Goal: Task Accomplishment & Management: Manage account settings

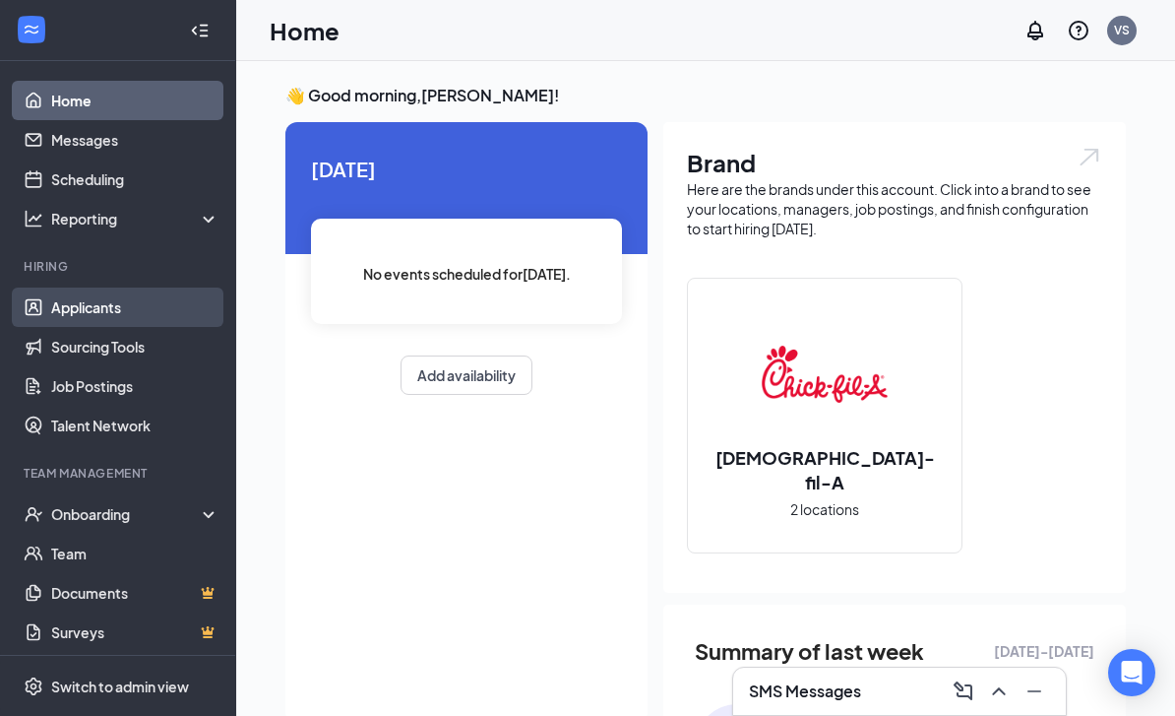
click at [150, 288] on link "Applicants" at bounding box center [135, 306] width 168 height 39
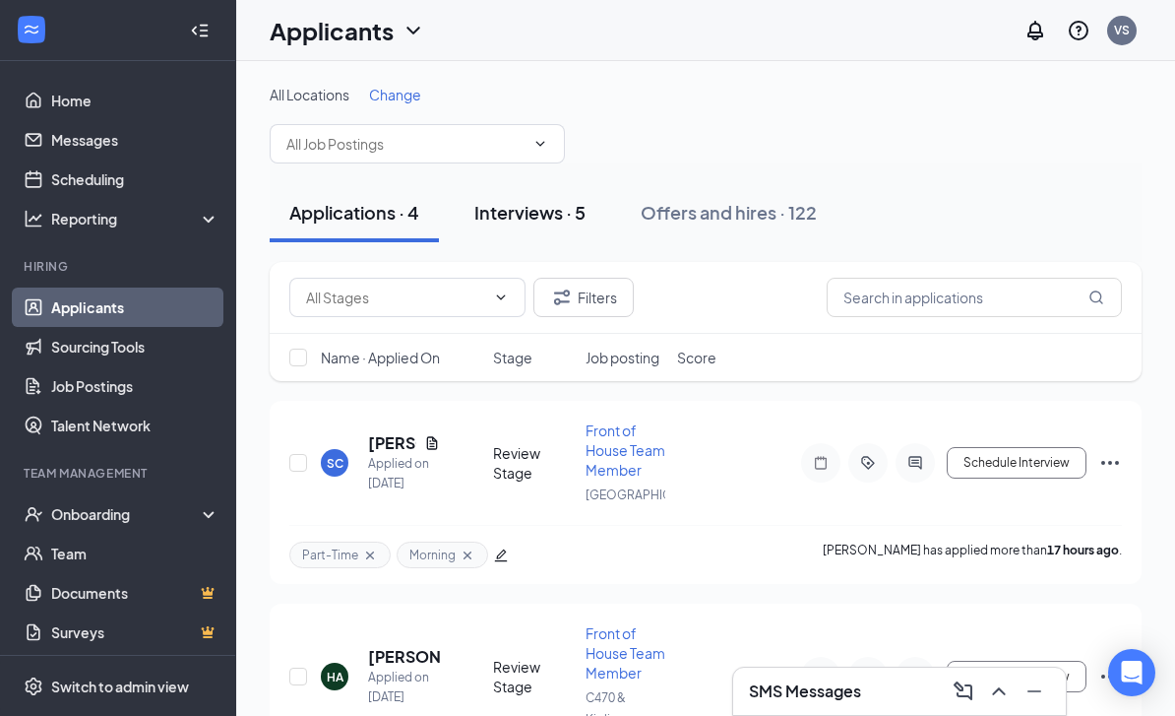
click at [539, 209] on div "Interviews · 5" at bounding box center [530, 212] width 111 height 25
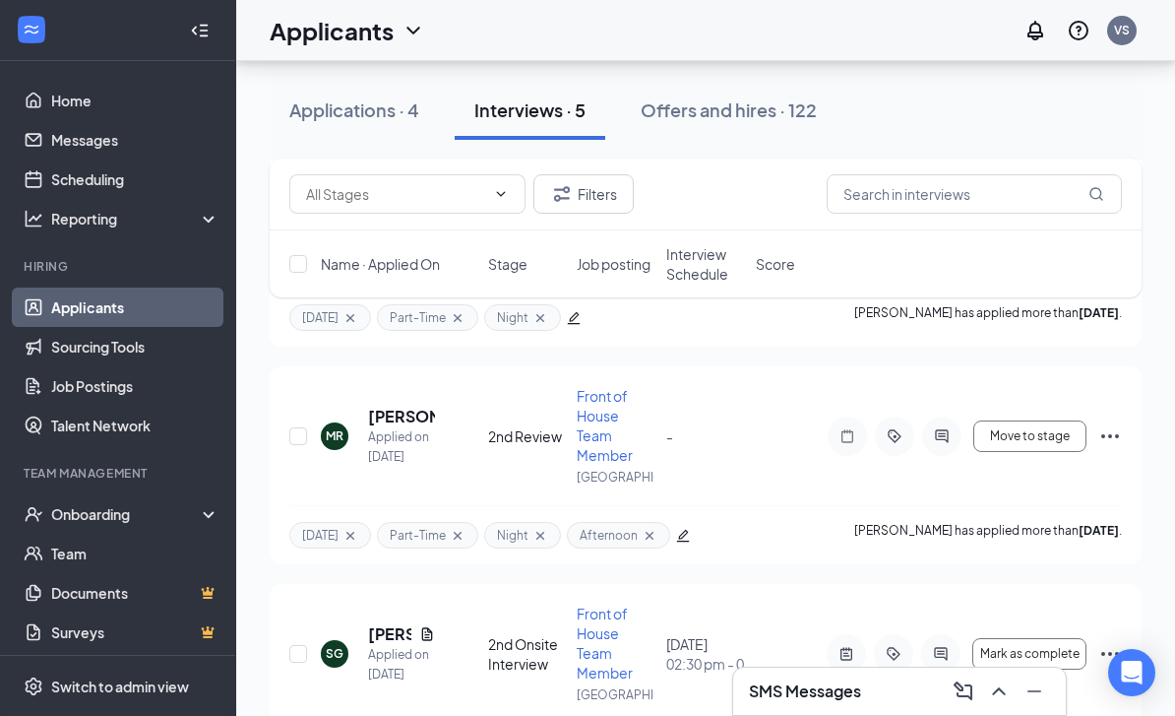
scroll to position [750, 0]
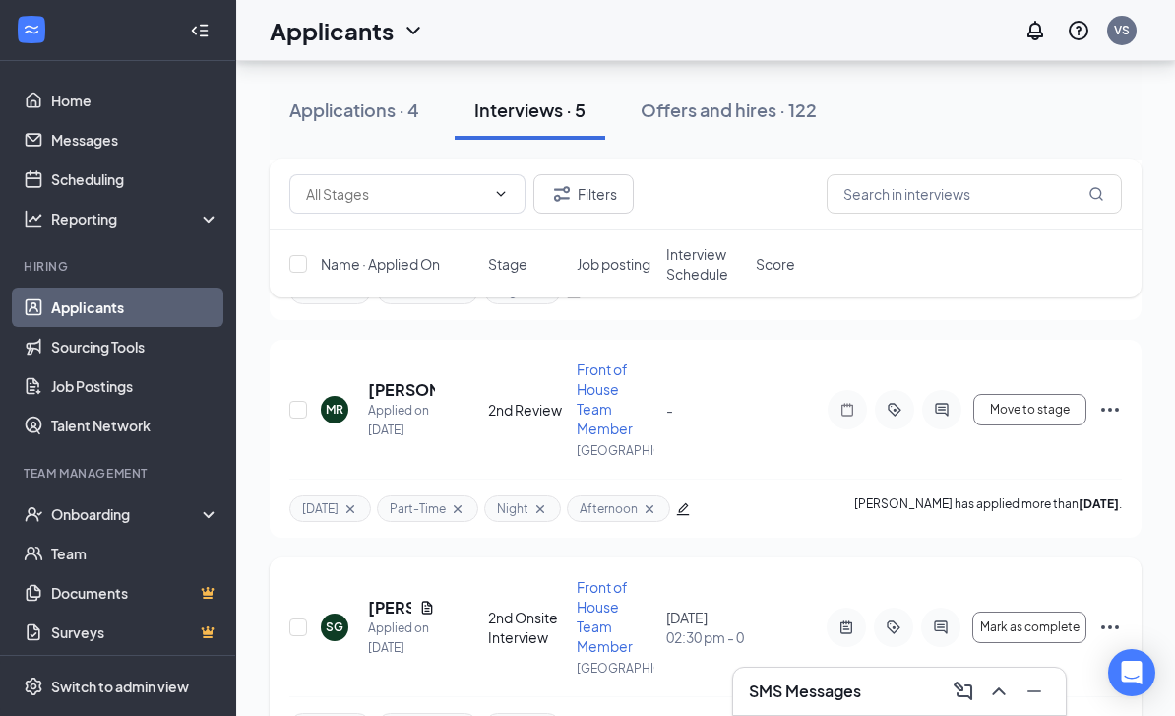
click at [1120, 626] on icon "Ellipses" at bounding box center [1111, 627] width 24 height 24
click at [1113, 622] on icon "Ellipses" at bounding box center [1111, 627] width 24 height 24
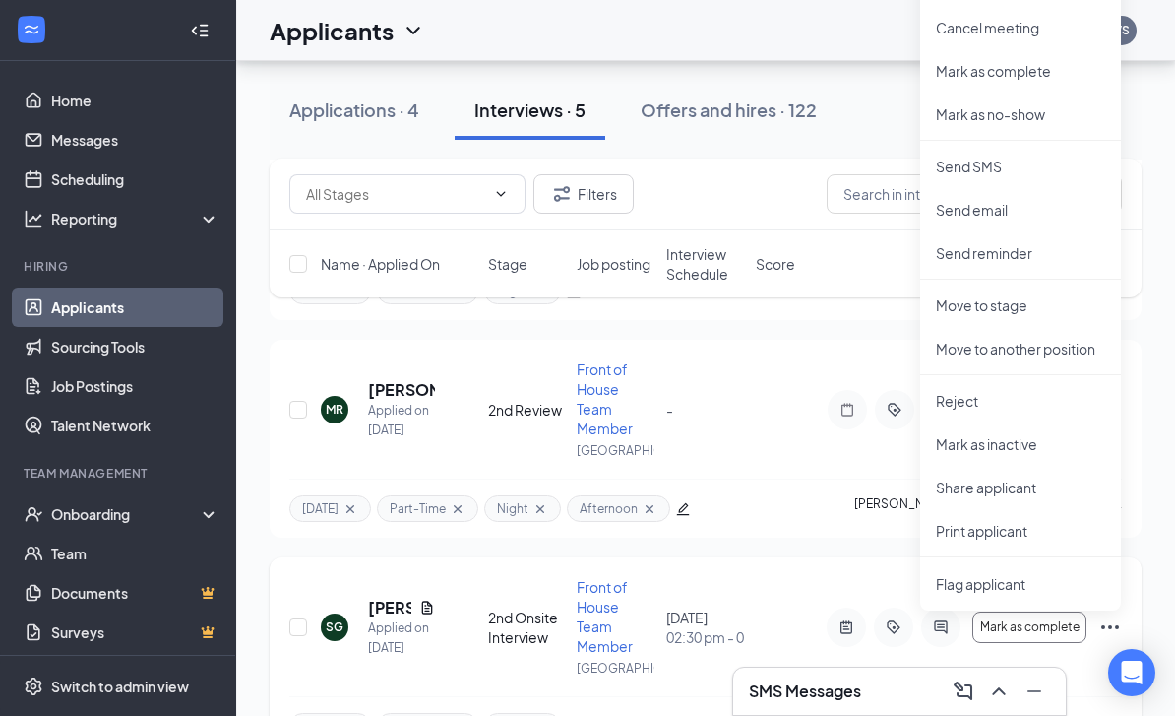
click at [700, 618] on div "[DATE] 02:30 pm - 02:45 pm" at bounding box center [705, 626] width 78 height 39
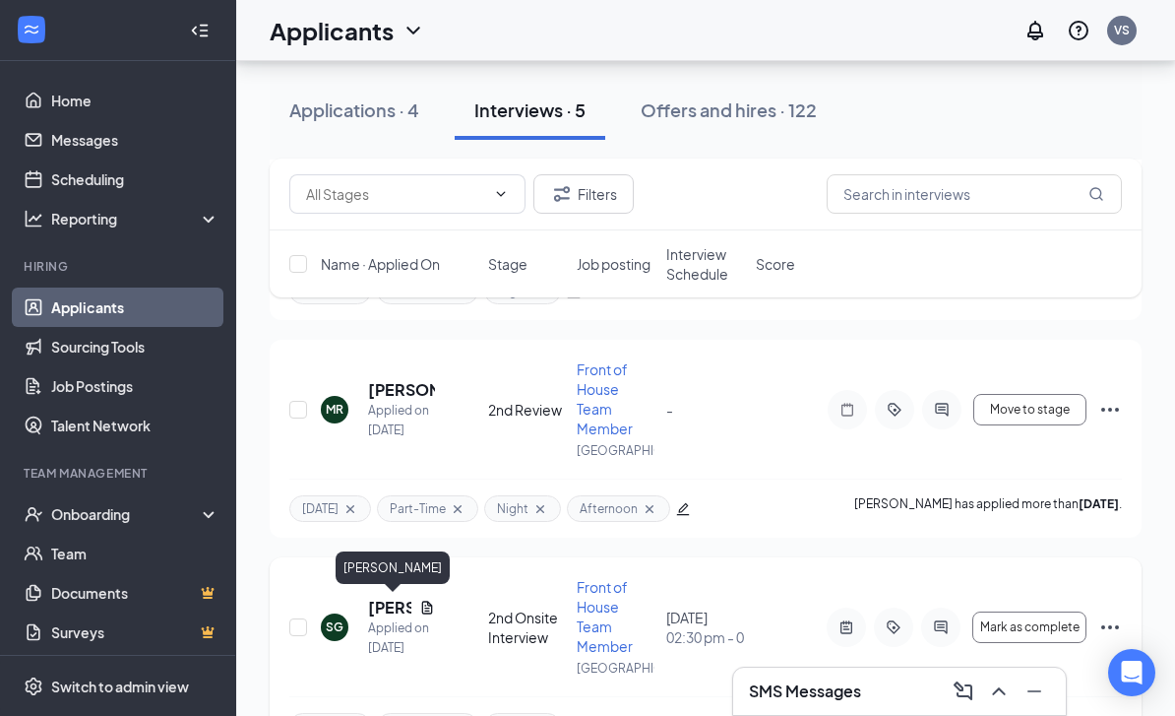
click at [399, 611] on h5 "[PERSON_NAME]" at bounding box center [389, 608] width 43 height 22
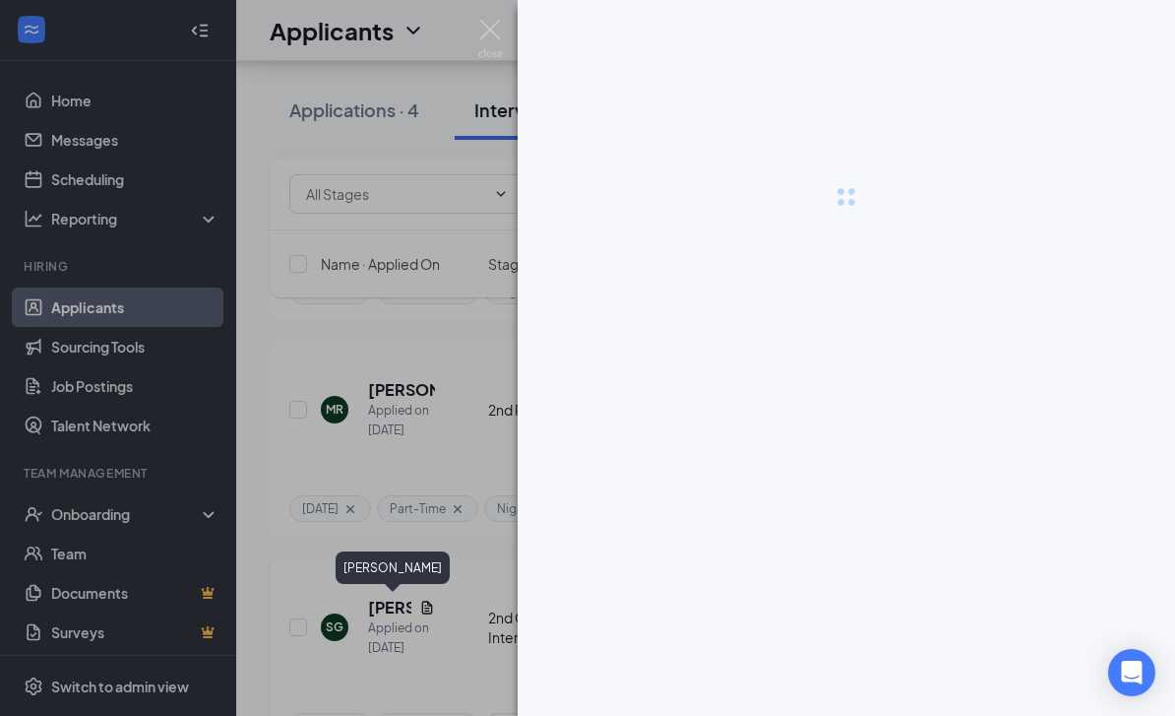
scroll to position [801, 0]
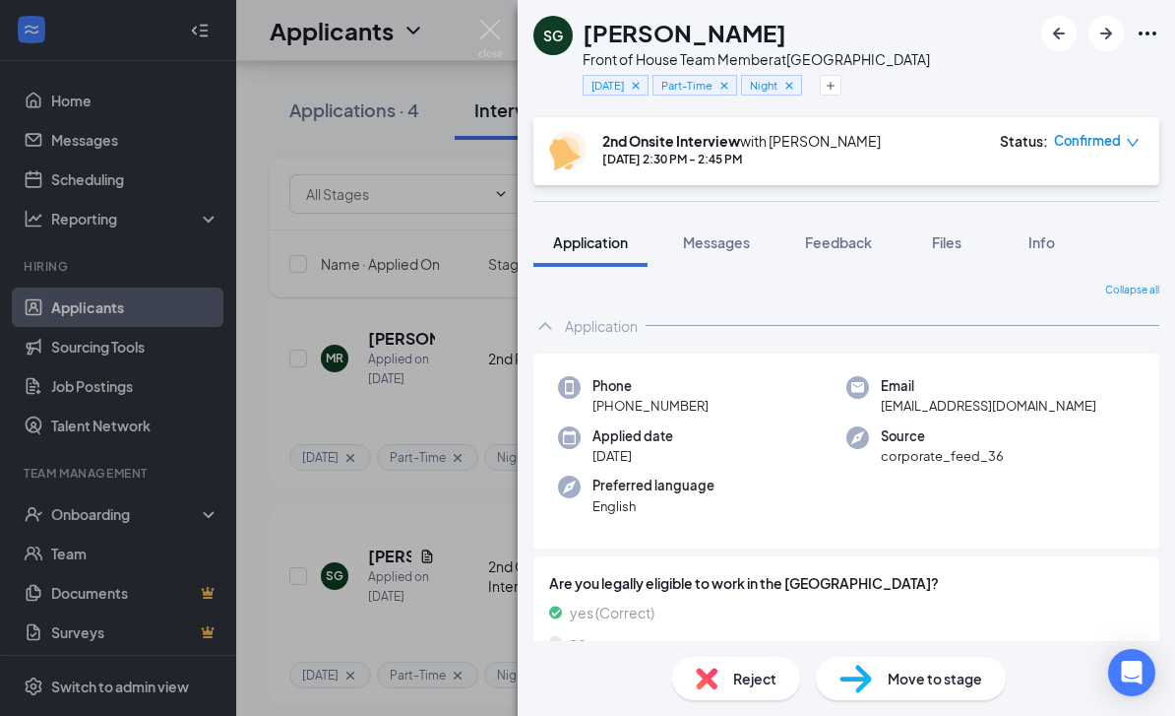
click at [1132, 139] on icon "down" at bounding box center [1133, 143] width 14 height 14
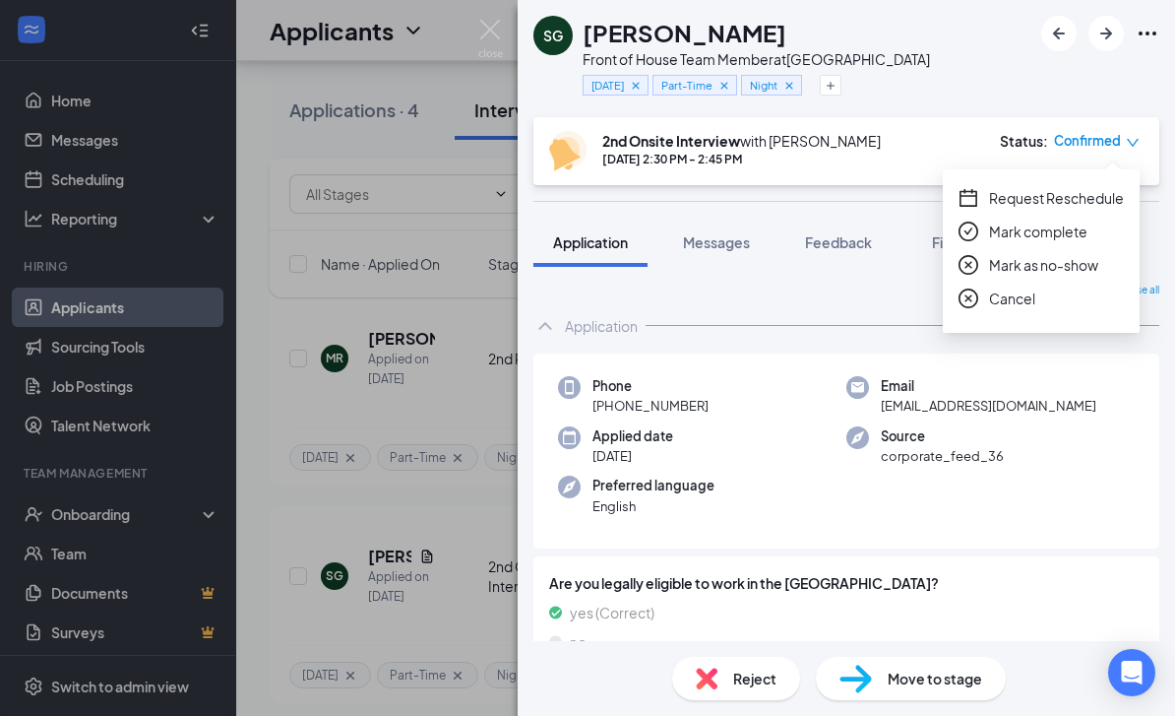
click at [1080, 199] on span "Request Reschedule" at bounding box center [1056, 198] width 135 height 22
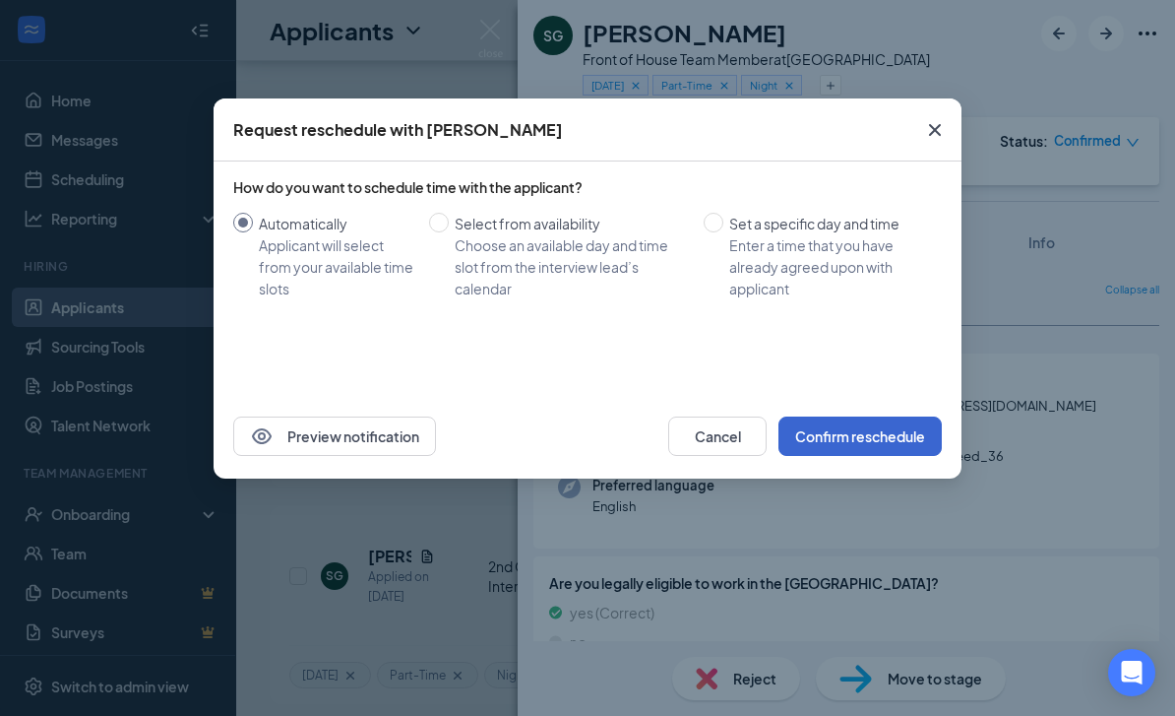
click at [846, 427] on button "Confirm reschedule" at bounding box center [860, 435] width 163 height 39
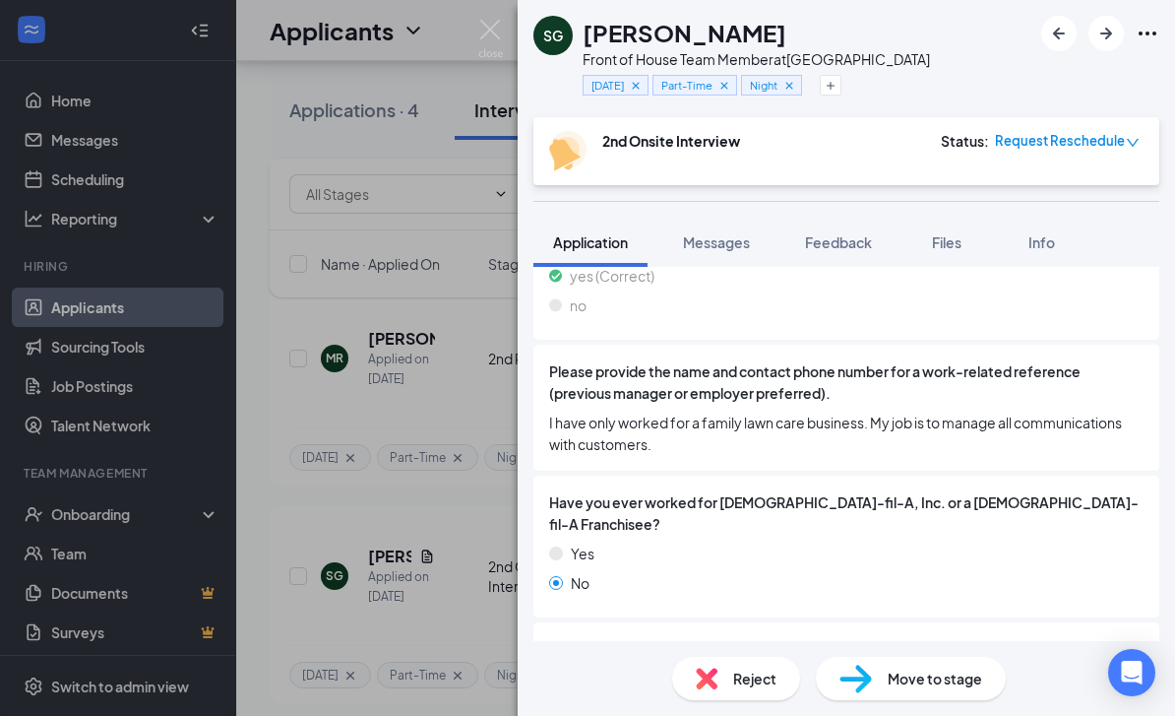
scroll to position [324, 0]
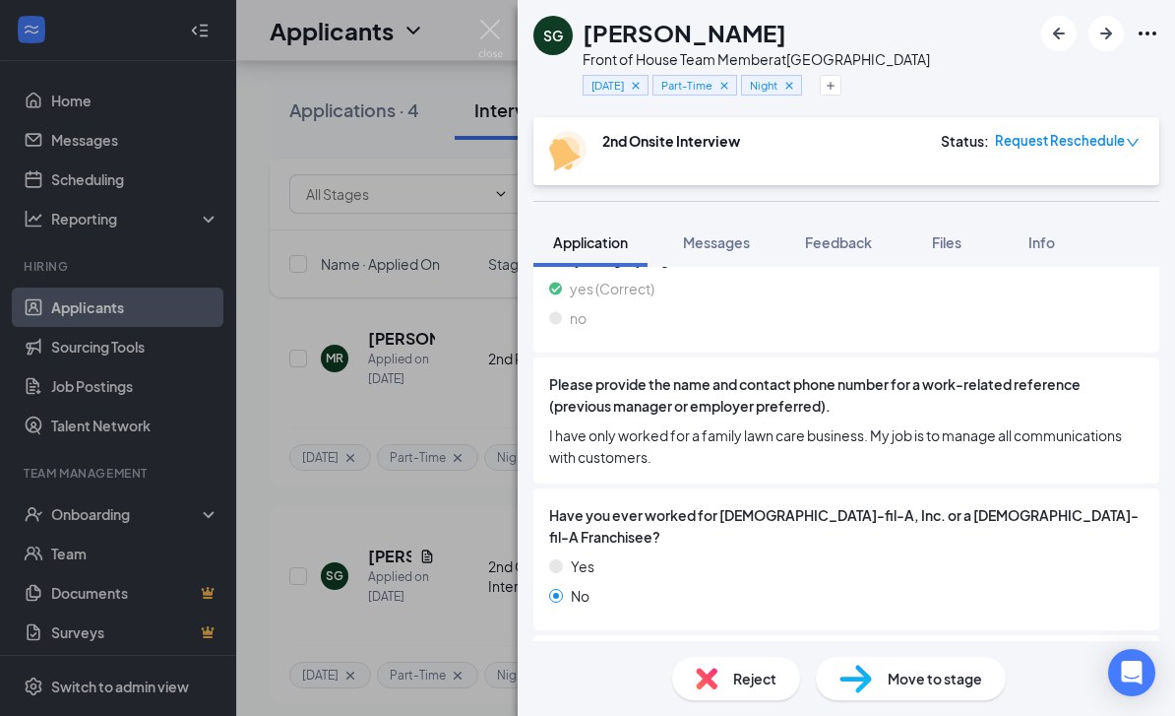
click at [487, 32] on img at bounding box center [490, 39] width 25 height 38
